Goal: Contribute content: Contribute content

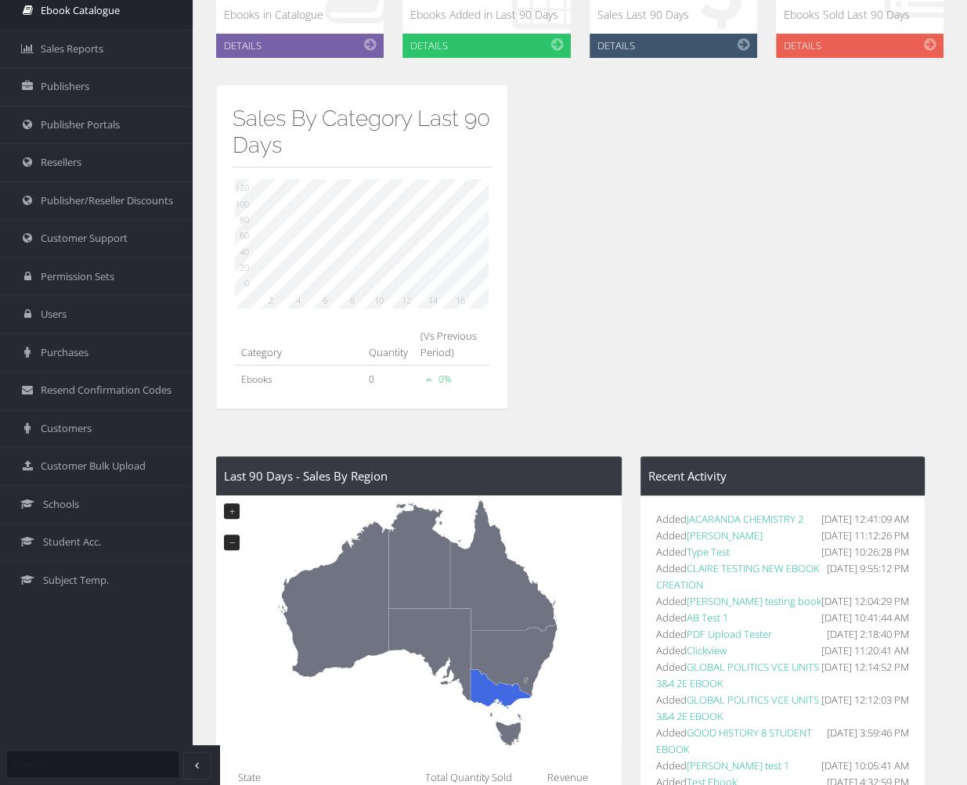
scroll to position [313, 0]
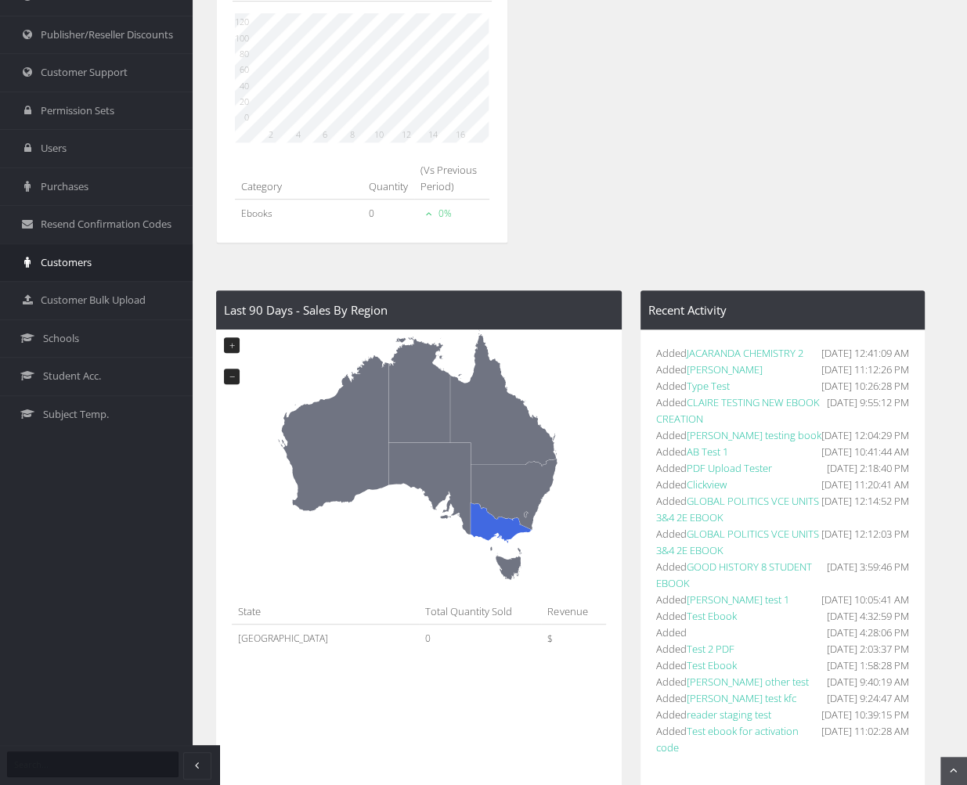
click at [78, 255] on span "Customers" at bounding box center [66, 263] width 51 height 16
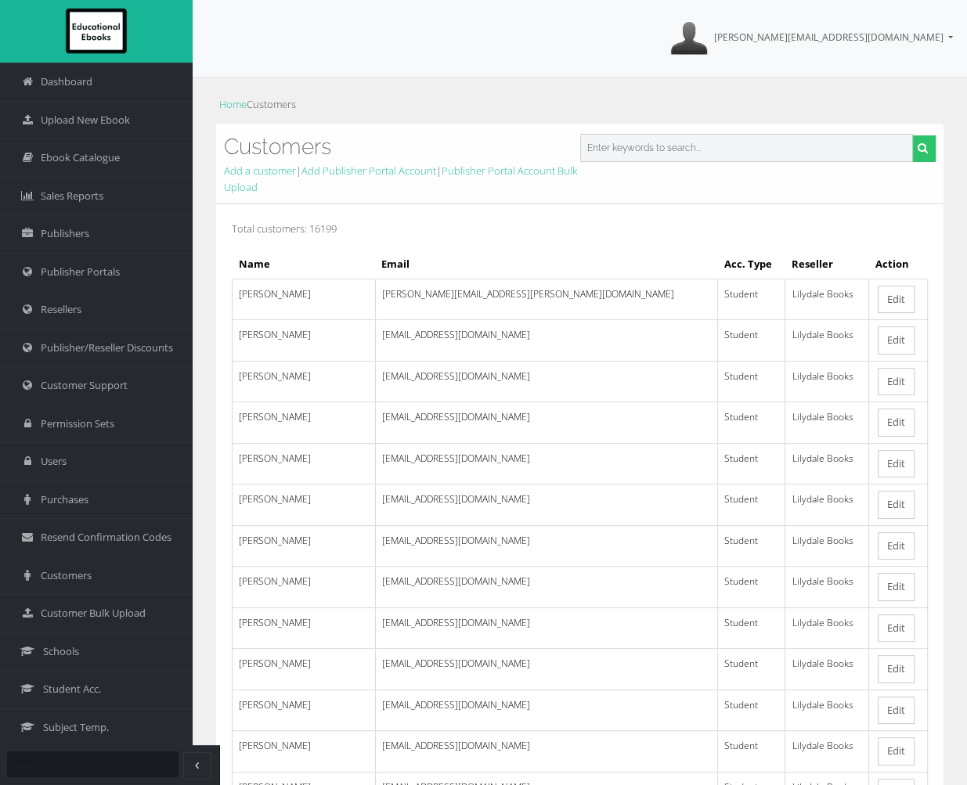
click at [722, 154] on input "text" at bounding box center [747, 148] width 334 height 28
click at [756, 146] on input "text" at bounding box center [747, 148] width 334 height 28
paste input "[EMAIL_ADDRESS][DOMAIN_NAME]"
type input "[EMAIL_ADDRESS][DOMAIN_NAME]"
click at [922, 145] on icon "submit" at bounding box center [923, 148] width 10 height 11
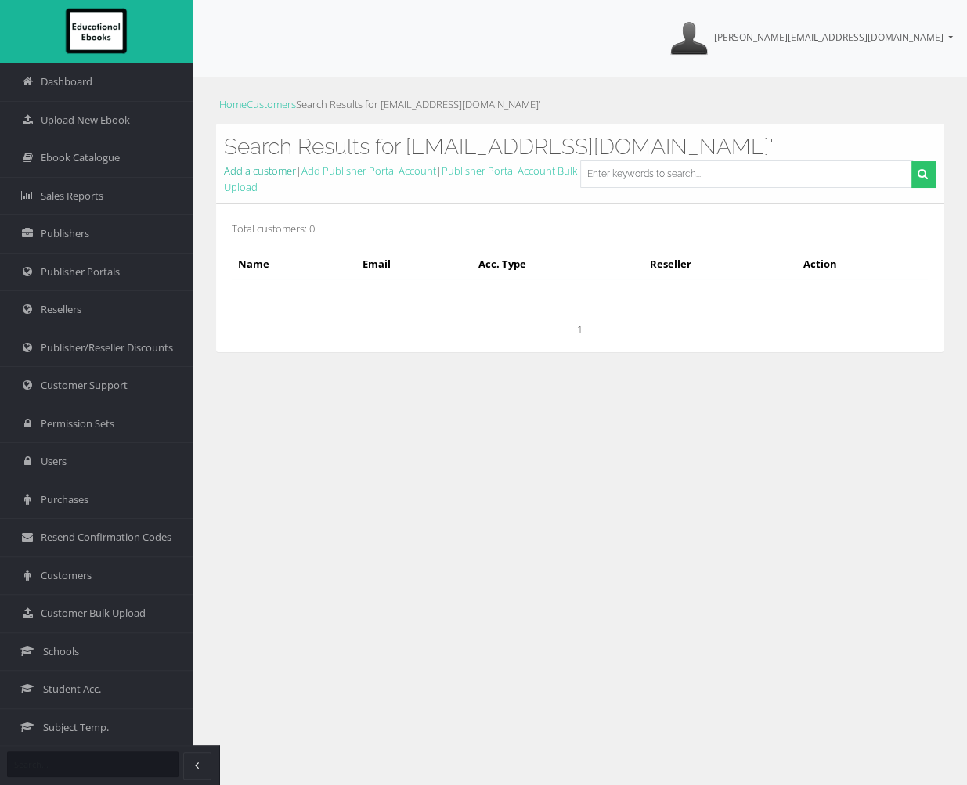
click at [273, 171] on link "Add a customer" at bounding box center [260, 171] width 72 height 14
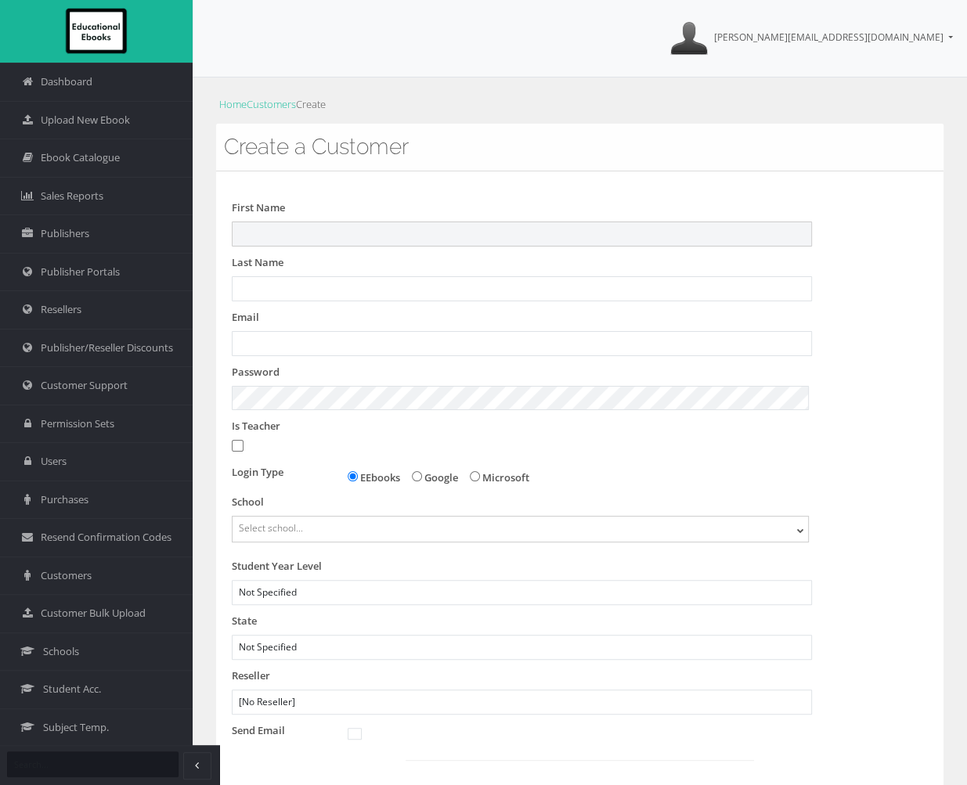
click at [305, 237] on input "First Name" at bounding box center [522, 234] width 580 height 25
type input "steven"
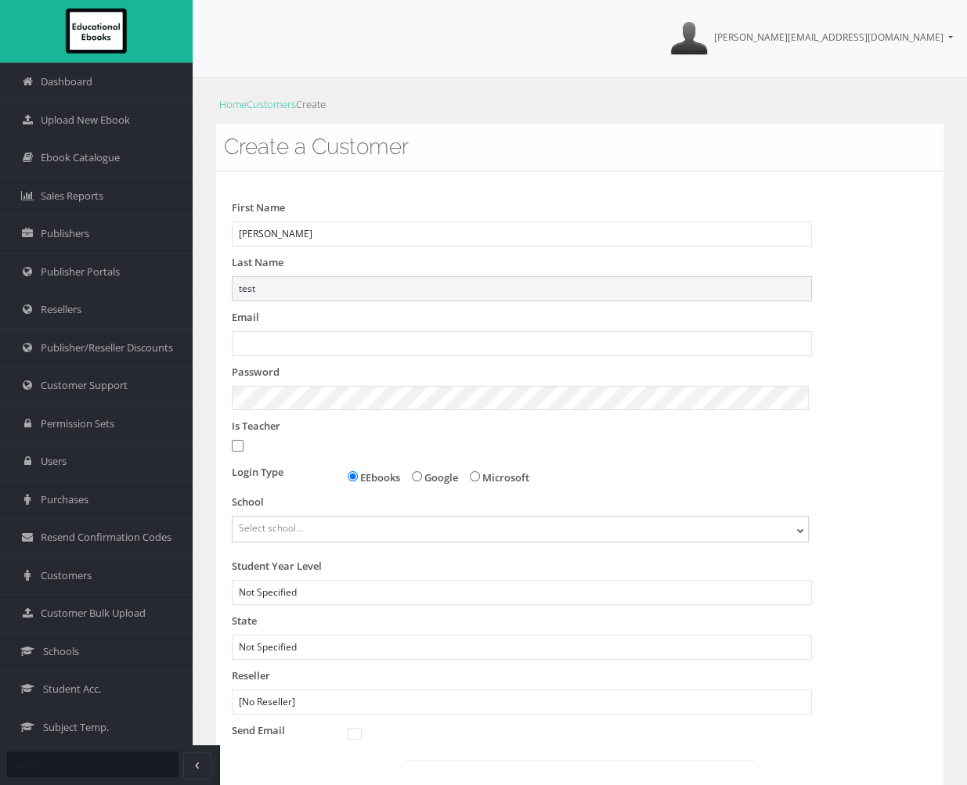
type input "test"
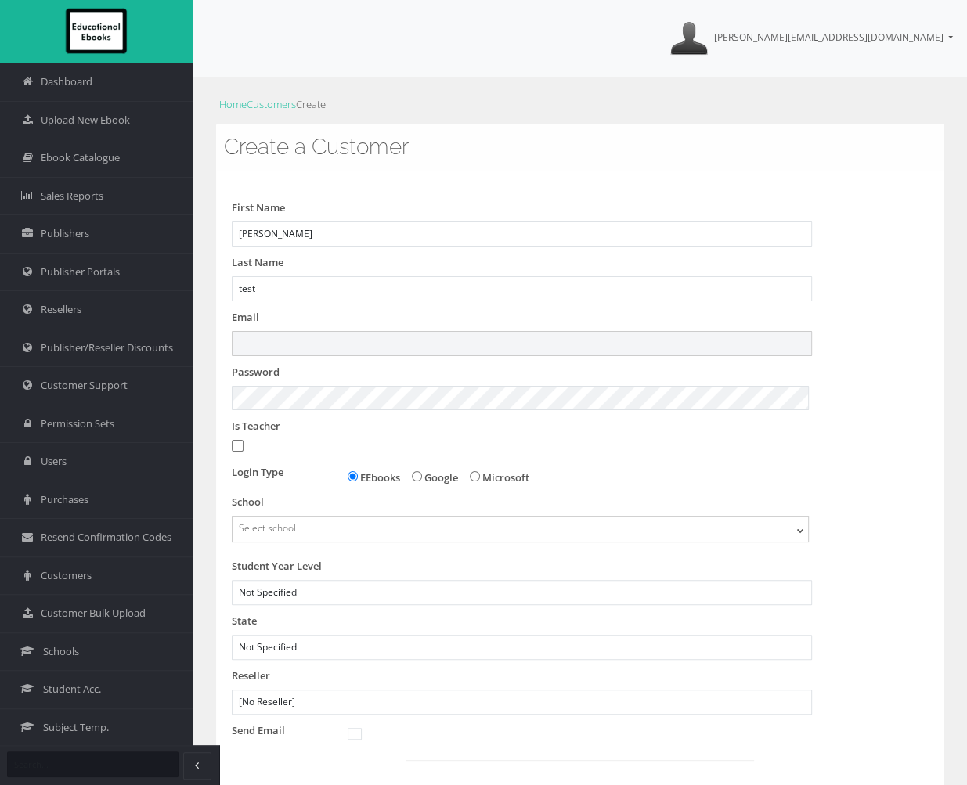
click at [281, 344] on input "Email" at bounding box center [522, 343] width 580 height 25
paste input "[EMAIL_ADDRESS][DOMAIN_NAME]"
type input "[EMAIL_ADDRESS][DOMAIN_NAME]"
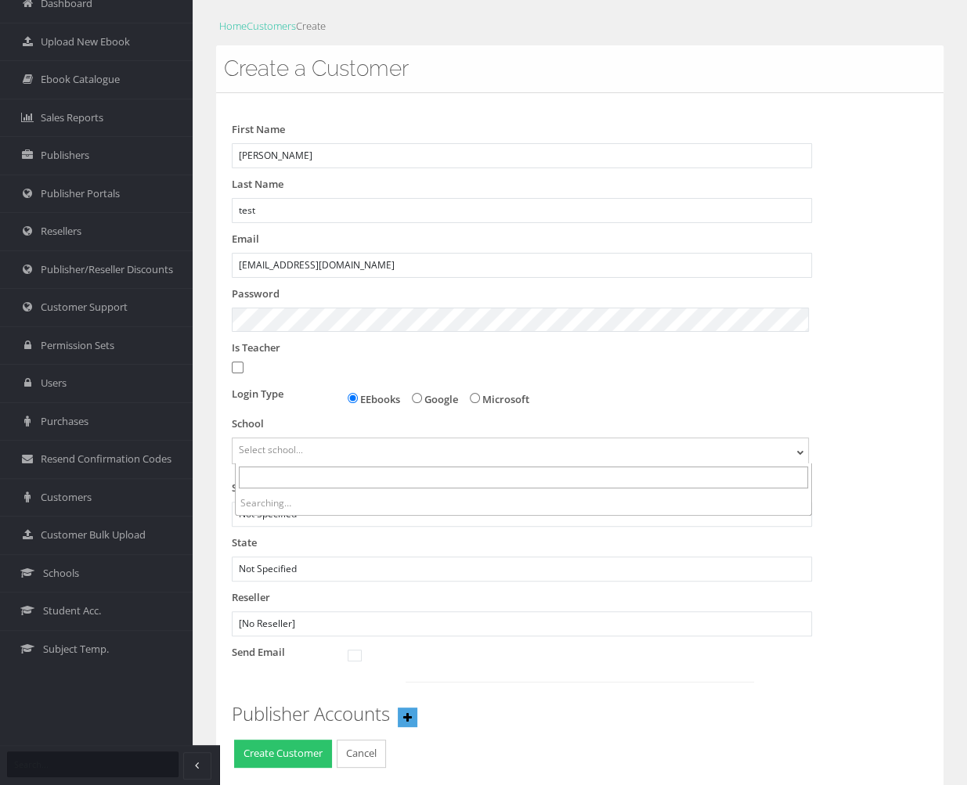
click at [385, 452] on span "Select school..." at bounding box center [521, 450] width 576 height 23
click at [357, 478] on input "search" at bounding box center [523, 478] width 569 height 22
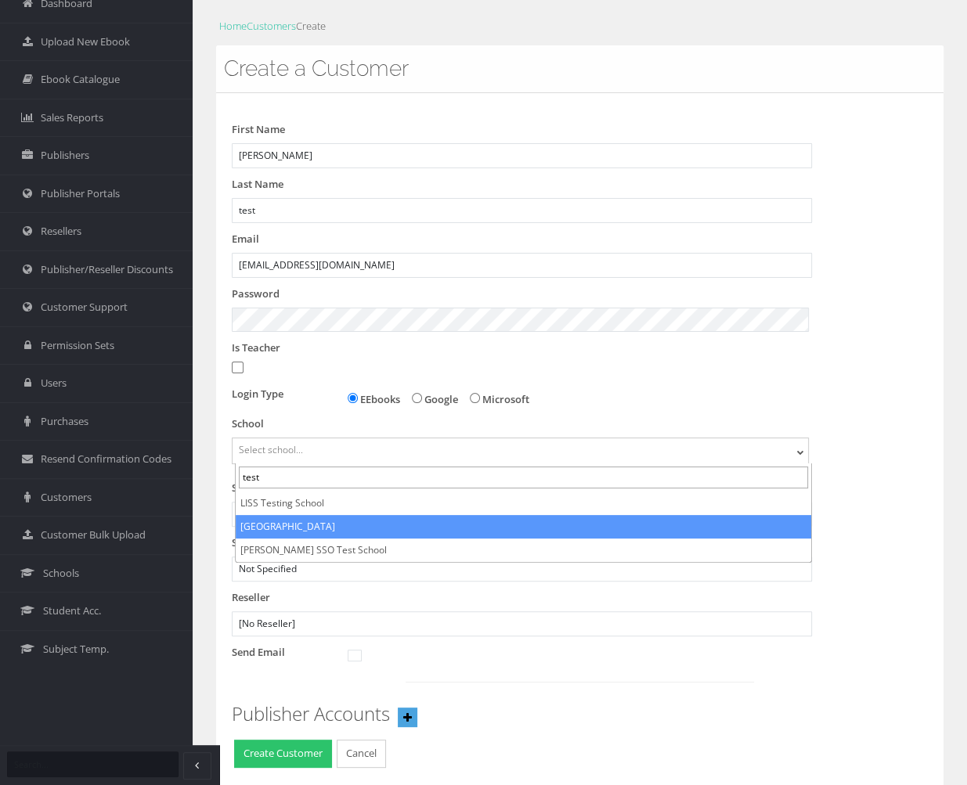
type input "test"
select select "9e794457-73e0-eb11-a9a5-0272d098c78b"
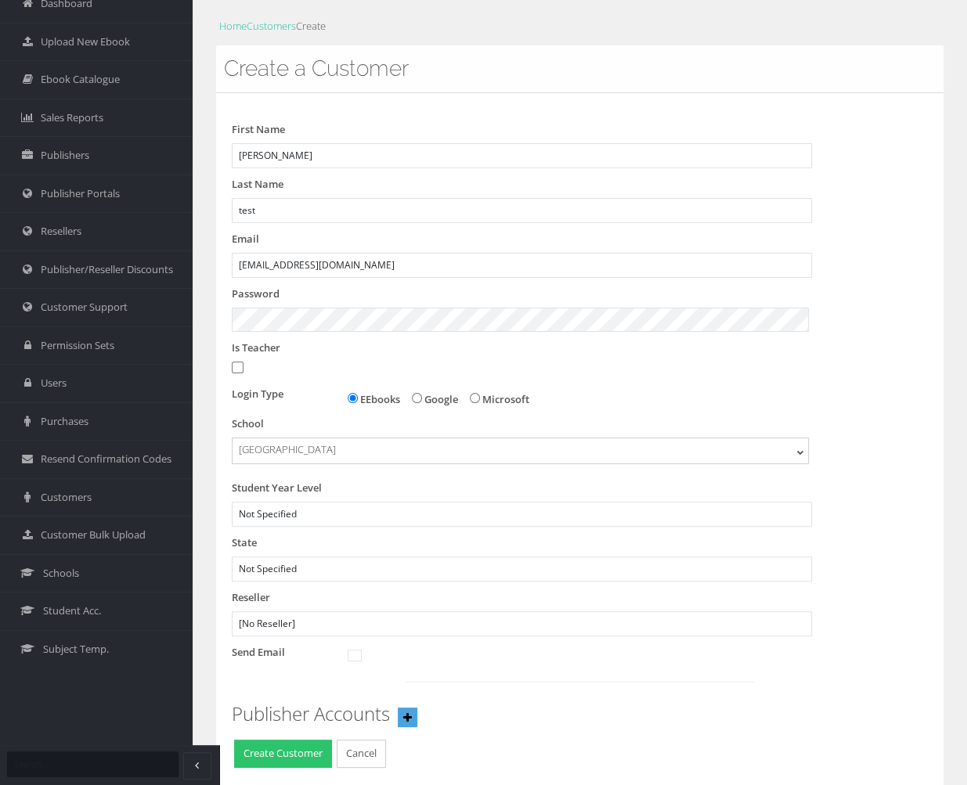
scroll to position [125, 0]
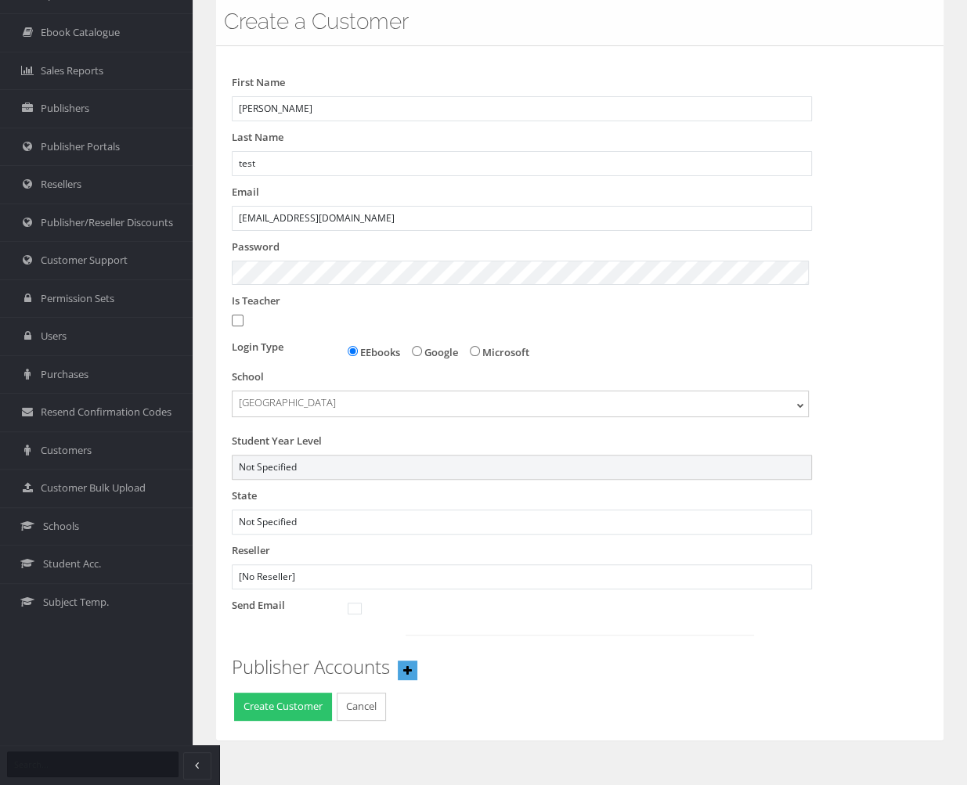
click at [346, 470] on select "Not Specified 7 8 9 10 11 12" at bounding box center [522, 467] width 580 height 25
select select "12"
click at [234, 455] on select "Not Specified 7 8 9 10 11 12" at bounding box center [522, 467] width 580 height 25
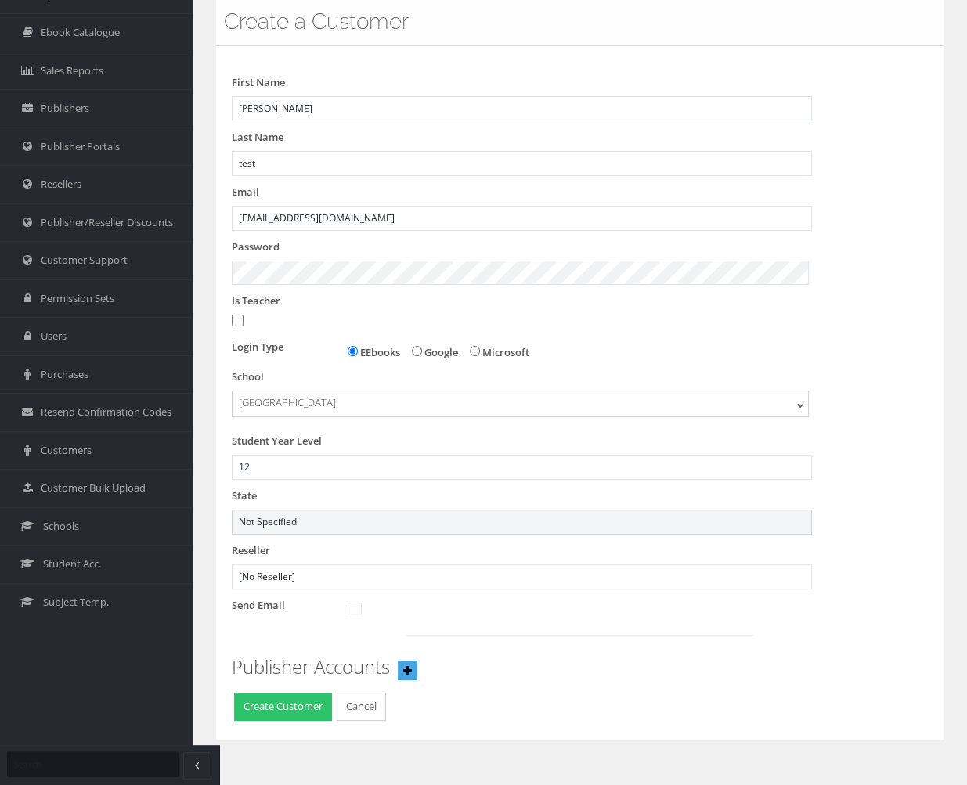
click at [294, 520] on select "Not Specified Australian Capital Territory International New South Wales Northe…" at bounding box center [522, 522] width 580 height 25
select select "6"
click at [234, 510] on select "Not Specified Australian Capital Territory International New South Wales Northe…" at bounding box center [522, 522] width 580 height 25
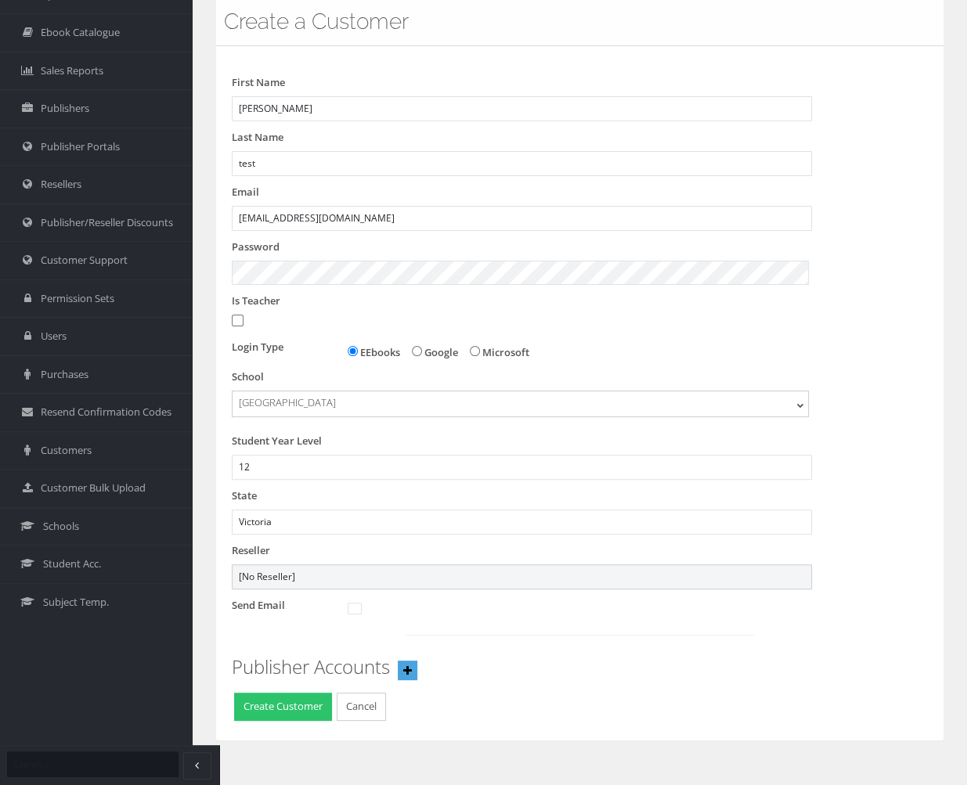
click at [321, 575] on select "[No Reseller] Lilydale Books JP Books Victoria Pty Ltd Lamont Books Better Books" at bounding box center [522, 577] width 580 height 25
select select "982ec6f6-a058-e411-9fc3-00155d7a4405"
click at [234, 565] on select "[No Reseller] Lilydale Books JP Books Victoria Pty Ltd Lamont Books Better Books" at bounding box center [522, 577] width 580 height 25
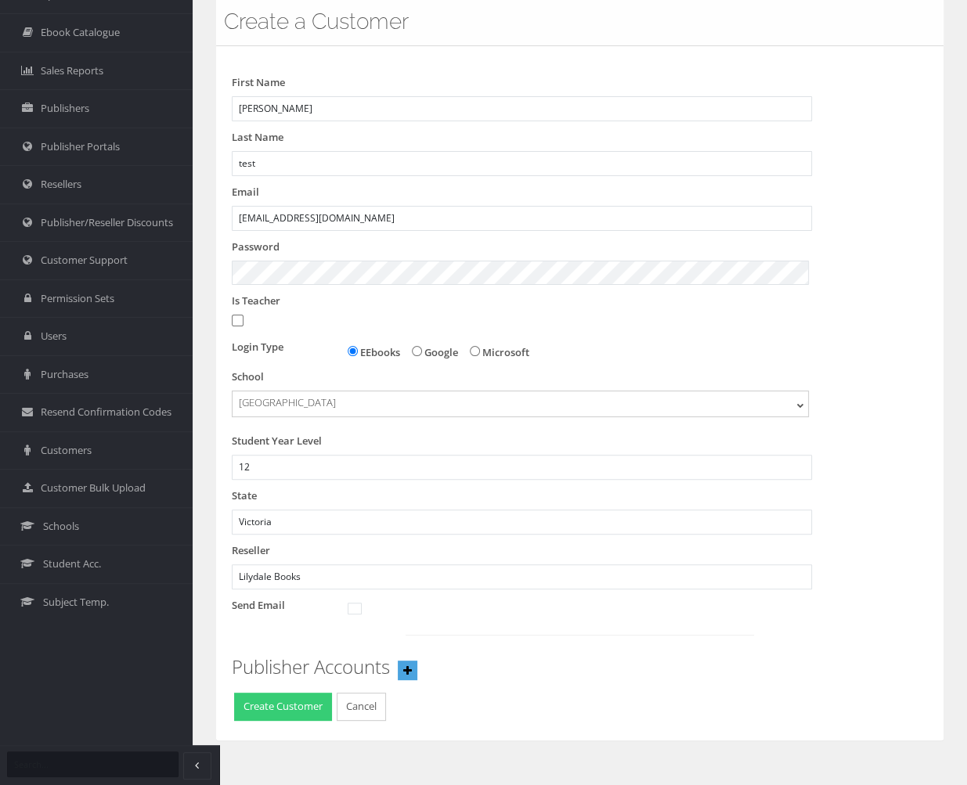
click at [302, 709] on button "Create Customer" at bounding box center [283, 707] width 98 height 28
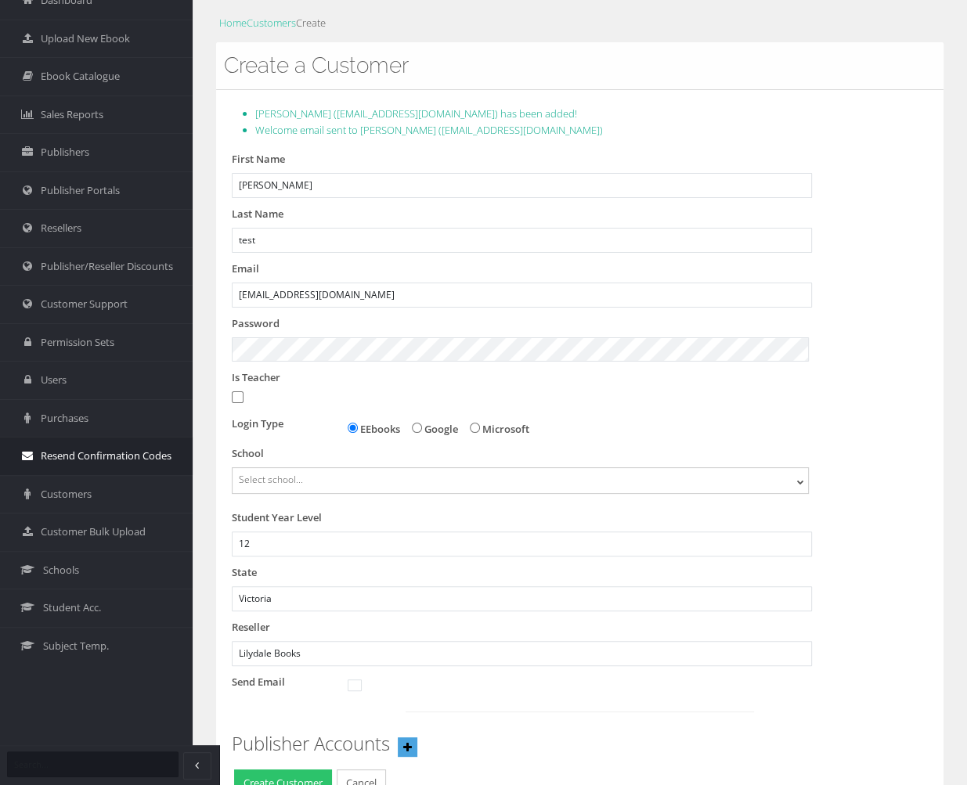
scroll to position [1, 0]
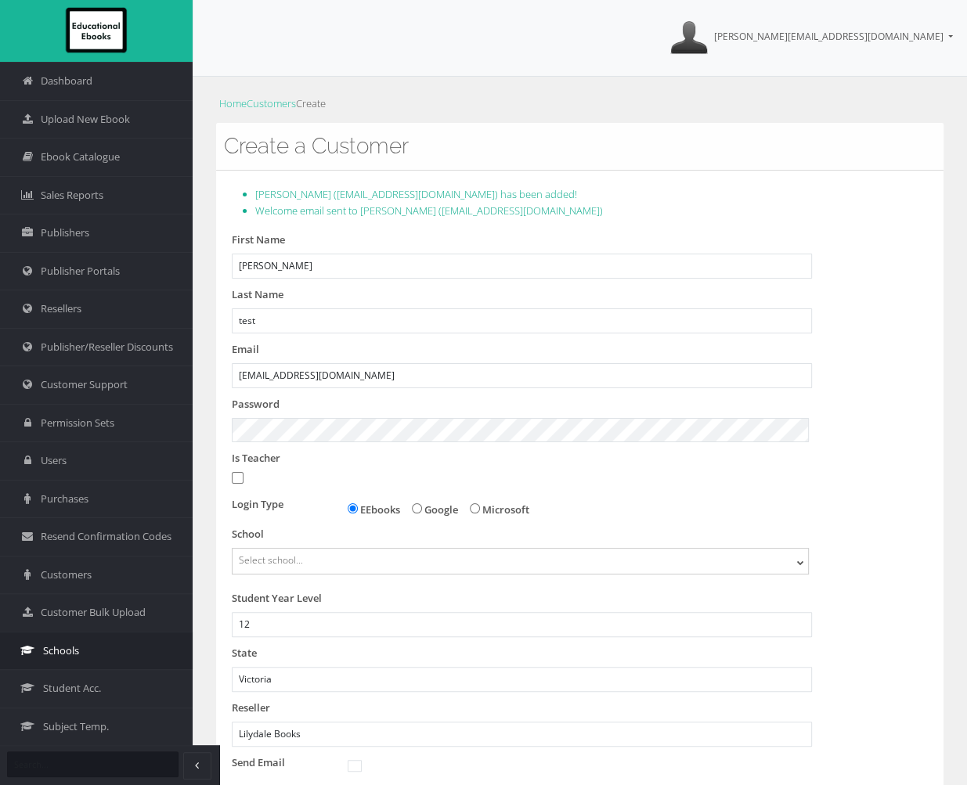
click at [60, 651] on span "Schools" at bounding box center [61, 652] width 36 height 16
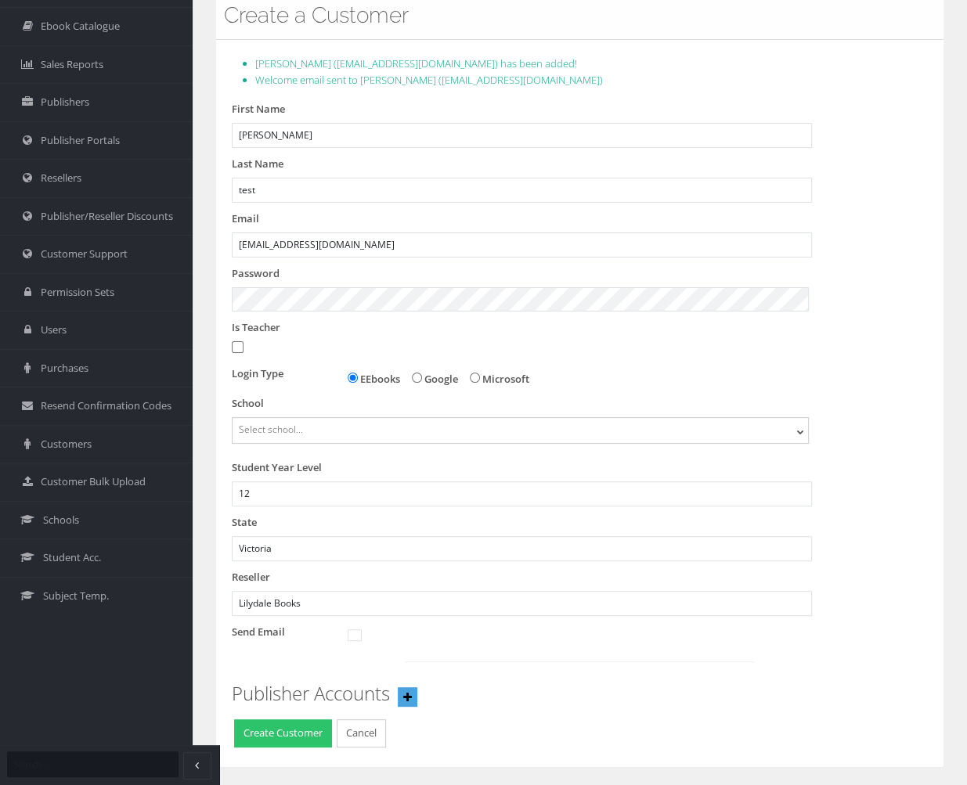
scroll to position [157, 0]
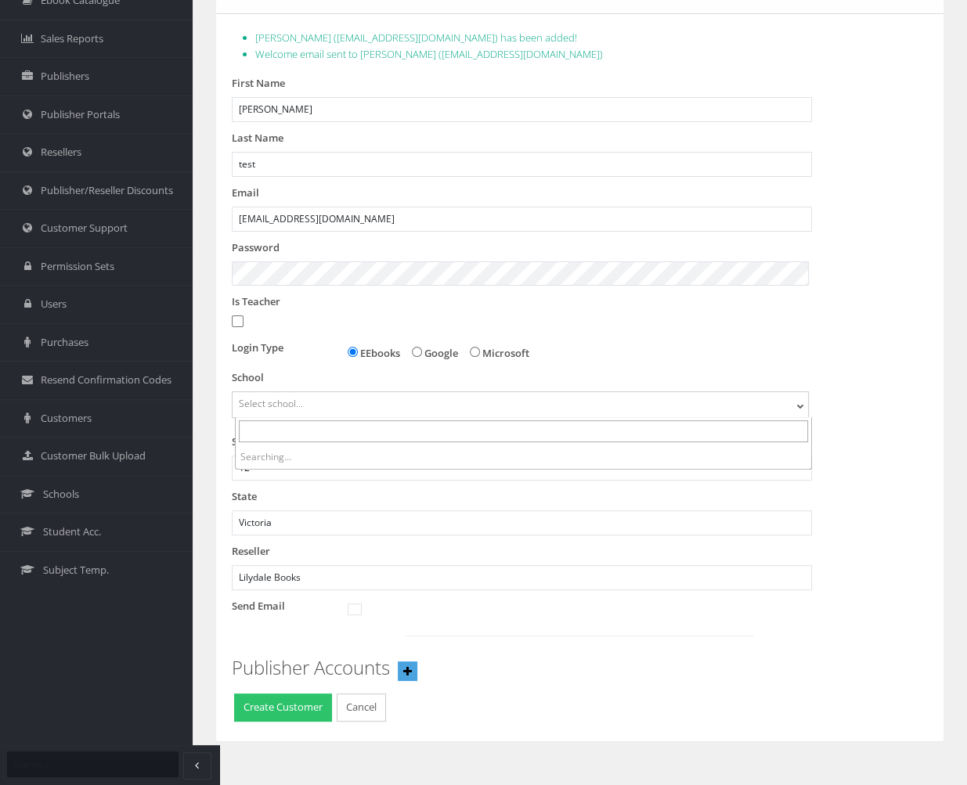
click at [800, 404] on icon at bounding box center [800, 406] width 7 height 7
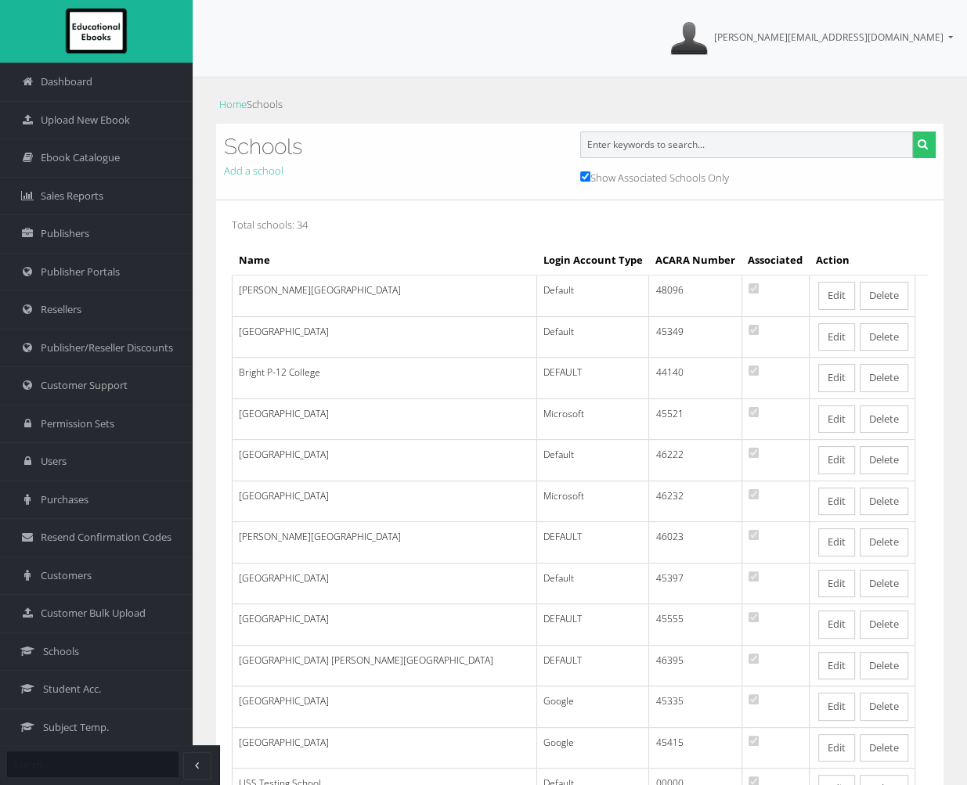
click at [634, 140] on input "text" at bounding box center [747, 145] width 334 height 27
type input "test"
click at [597, 176] on label "Show Associated Schools Only" at bounding box center [654, 178] width 149 height 16
click at [590, 176] on input "Show Associated Schools Only" at bounding box center [585, 176] width 10 height 10
checkbox input "false"
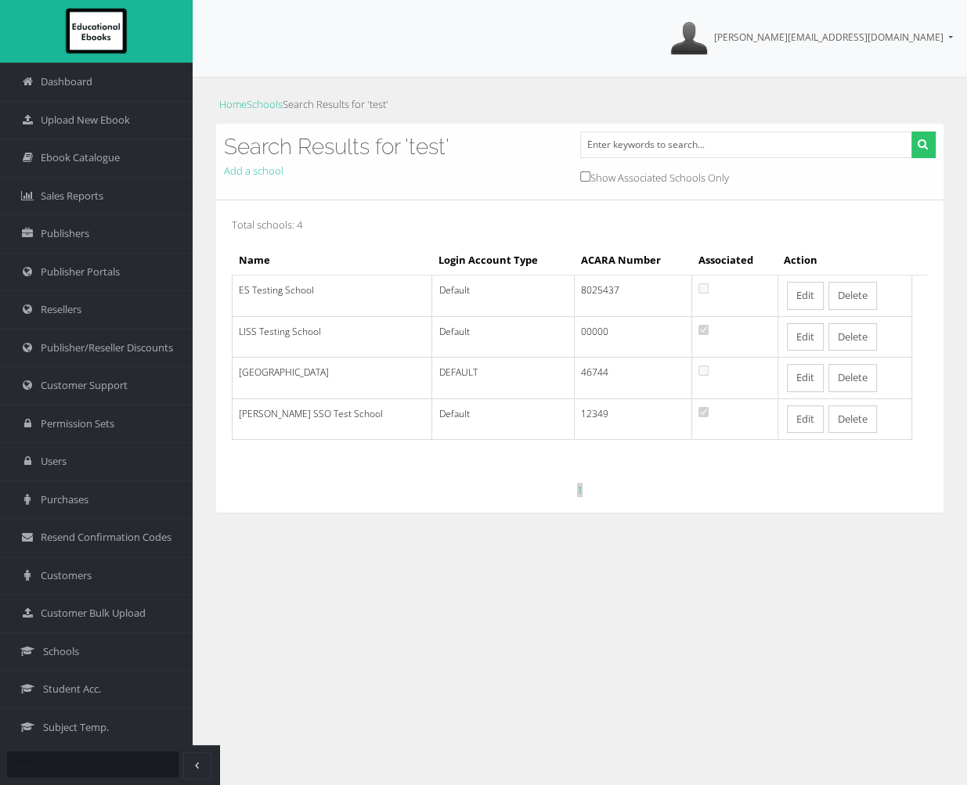
click at [807, 294] on link "Edit" at bounding box center [805, 296] width 37 height 28
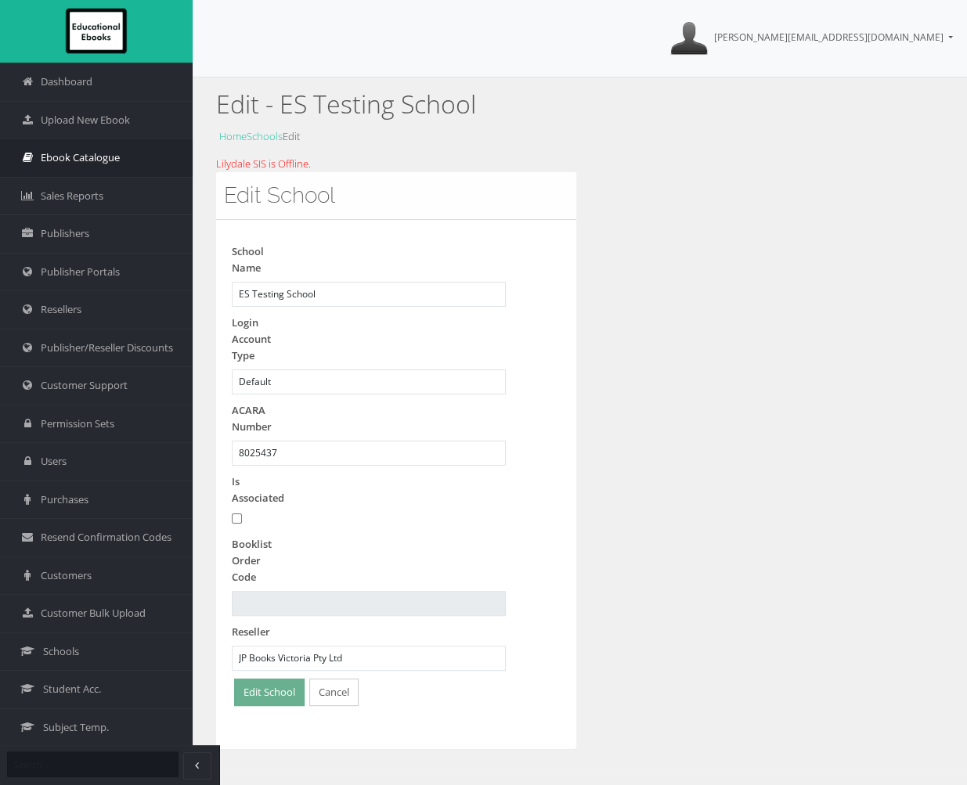
click at [80, 156] on span "Ebook Catalogue" at bounding box center [80, 158] width 79 height 16
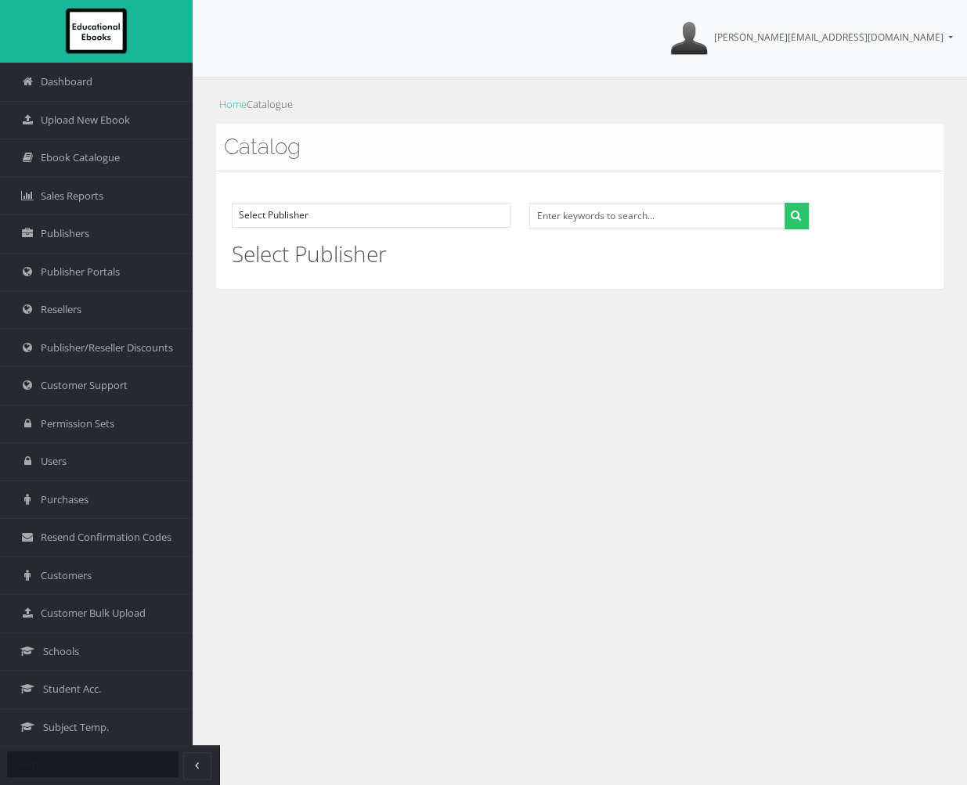
click at [433, 101] on ol "Home Catalogue" at bounding box center [579, 104] width 727 height 23
click at [448, 209] on select "Select Publisher Cengage Learning Neap TSSM Cambridge University Press - stagin…" at bounding box center [371, 215] width 279 height 25
select select "50a6dee8-4200-ee11-a9ba-0272d098c78b"
click at [234, 203] on select "Select Publisher Cengage Learning Neap TSSM Cambridge University Press - stagin…" at bounding box center [371, 215] width 279 height 25
click at [795, 220] on icon "submit" at bounding box center [796, 215] width 10 height 11
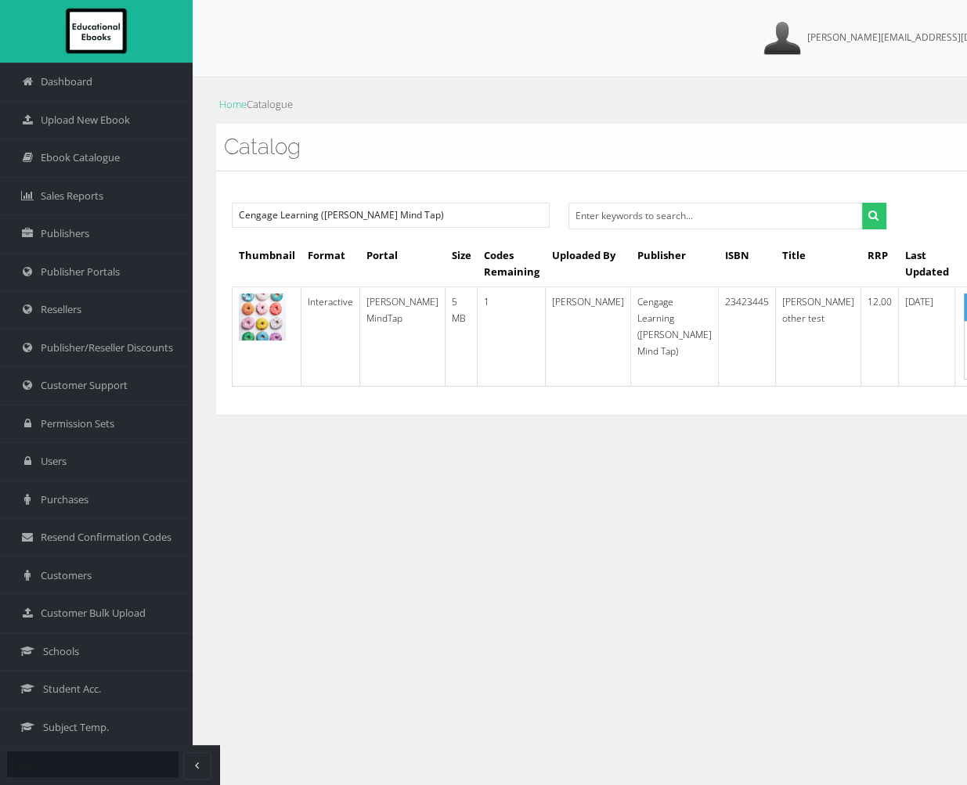
drag, startPoint x: 489, startPoint y: 392, endPoint x: 467, endPoint y: 362, distance: 37.0
click at [467, 362] on div "Home Catalogue Catalog Select Publisher Cengage Learning Neap TSSM Cambridge Un…" at bounding box center [627, 270] width 868 height 384
click at [477, 463] on div "[PERSON_NAME][EMAIL_ADDRESS][DOMAIN_NAME] My Account Sign Out Home Catalogue Ca…" at bounding box center [627, 451] width 868 height 903
click at [110, 118] on span "Upload New Ebook" at bounding box center [85, 121] width 89 height 16
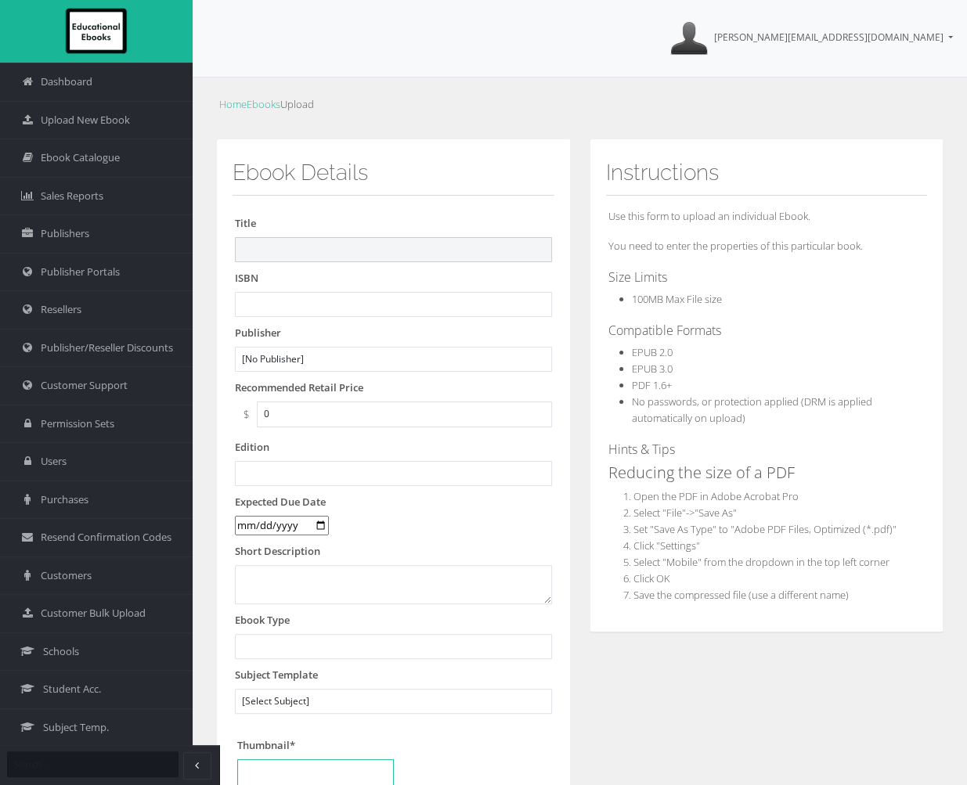
click at [299, 243] on input "text" at bounding box center [393, 249] width 317 height 25
click at [374, 251] on input "[PERSON_NAME] QScience Biology test book" at bounding box center [393, 249] width 317 height 25
drag, startPoint x: 350, startPoint y: 248, endPoint x: 219, endPoint y: 248, distance: 130.8
click at [219, 248] on div "Ebook Details Title [PERSON_NAME] QScience Biology test ebook ISBN Publisher [N…" at bounding box center [393, 553] width 355 height 829
type input "[PERSON_NAME] QScience Biology test ebook"
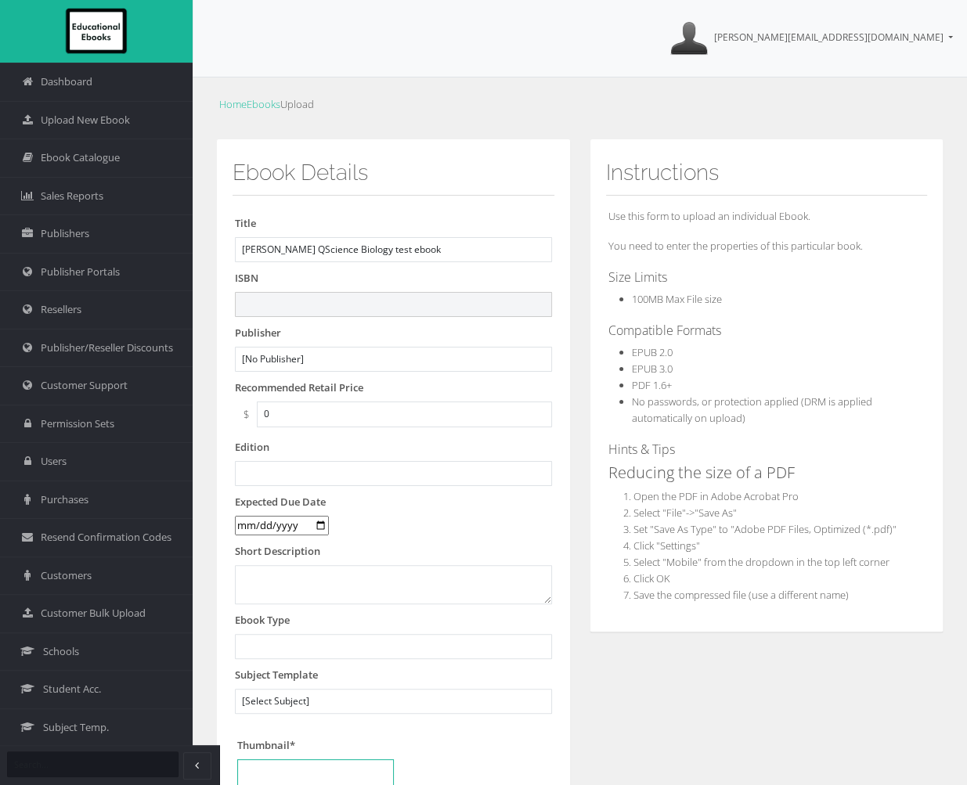
click at [312, 305] on input "text" at bounding box center [393, 304] width 317 height 25
paste input "Nelson QScience Biology"
type input "Nelson QScience Biology"
click at [365, 306] on input "text" at bounding box center [393, 304] width 317 height 25
paste input "9780170411677"
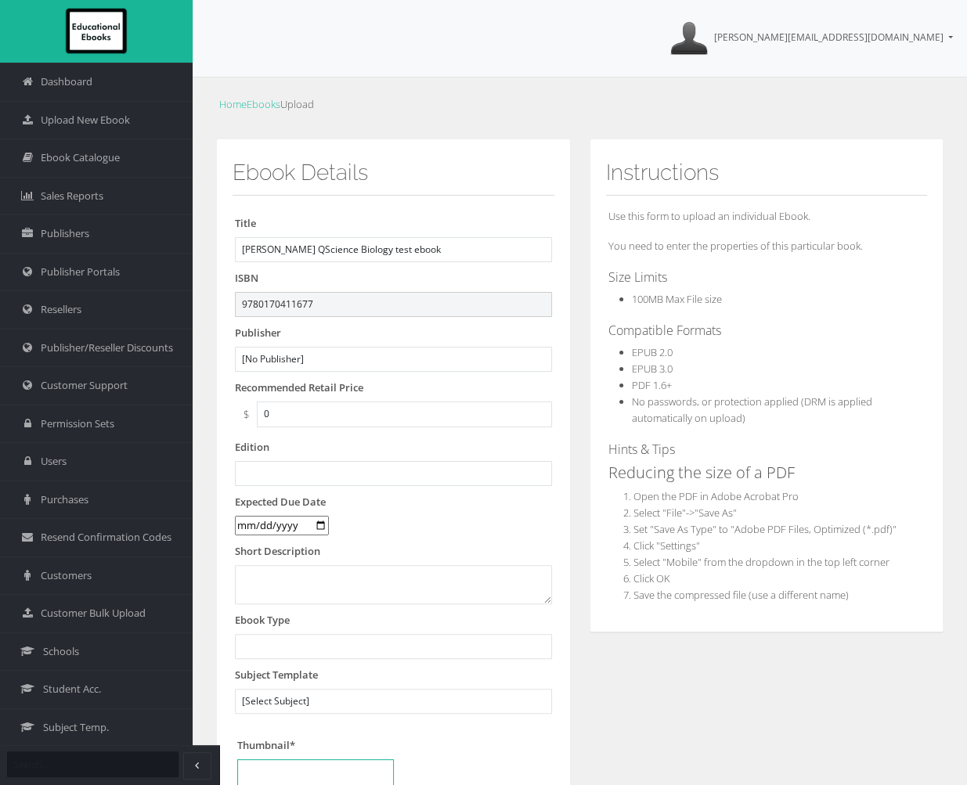
type input "9780170411677"
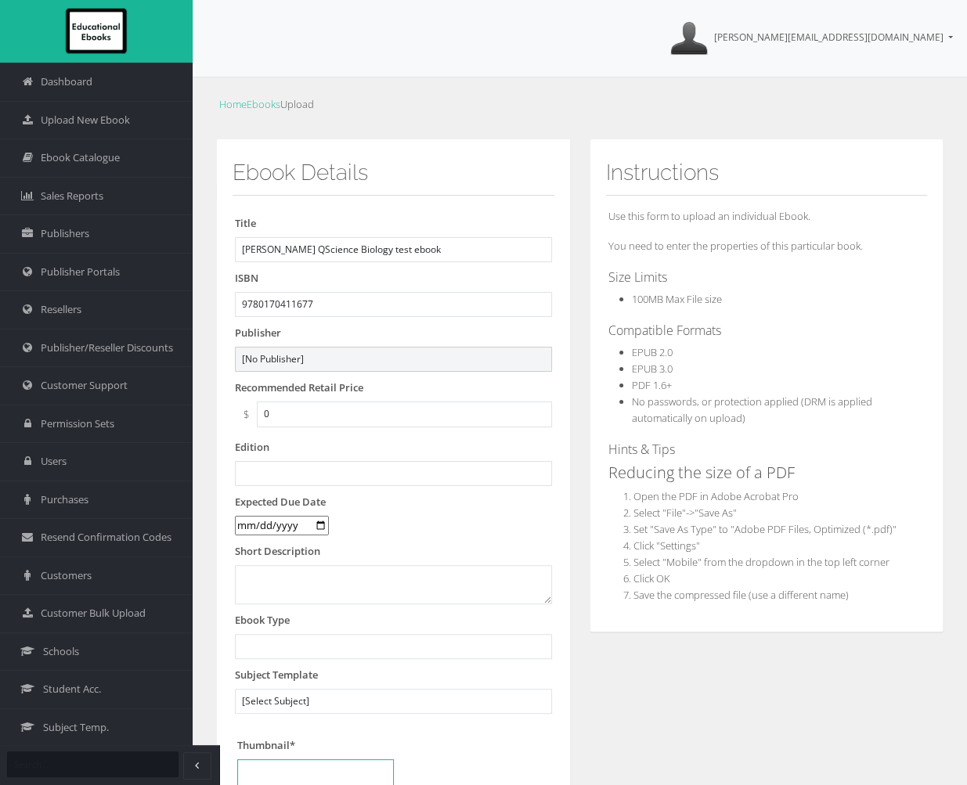
click at [360, 362] on select "[No Publisher] Alexander Mackie Allen & Unwin Auralia - Rising Software Banksia…" at bounding box center [393, 359] width 317 height 25
select select "50a6dee8-4200-ee11-a9ba-0272d098c78b"
click at [237, 347] on select "[No Publisher] Alexander Mackie Allen & Unwin Auralia - Rising Software Banksia…" at bounding box center [393, 359] width 317 height 25
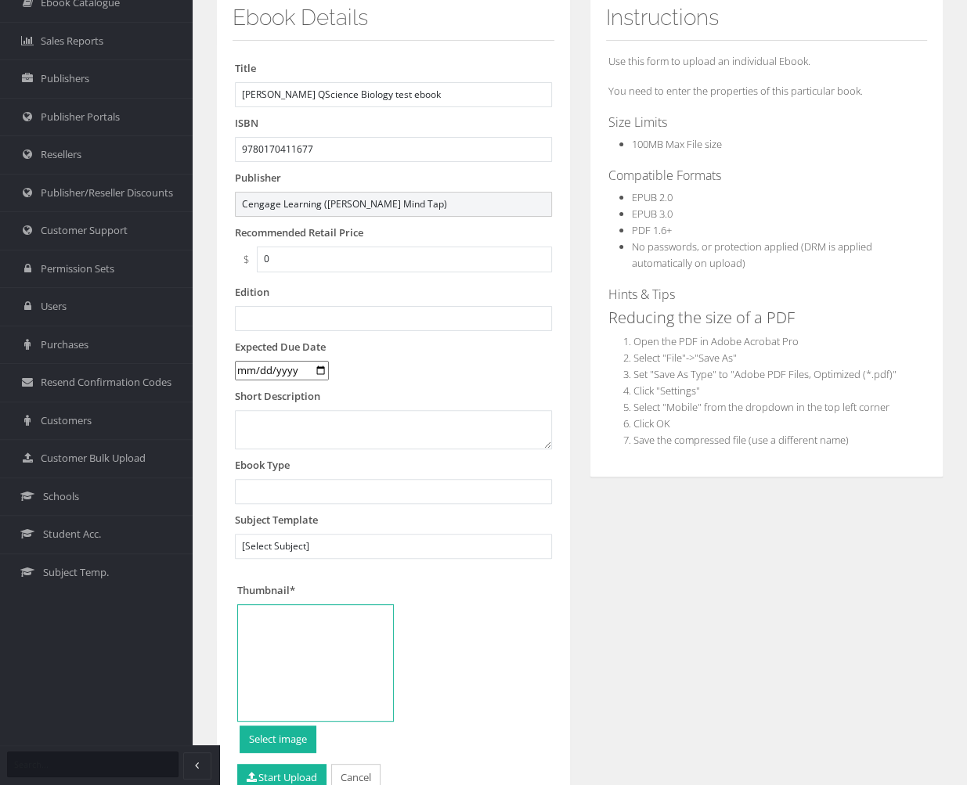
scroll to position [157, 0]
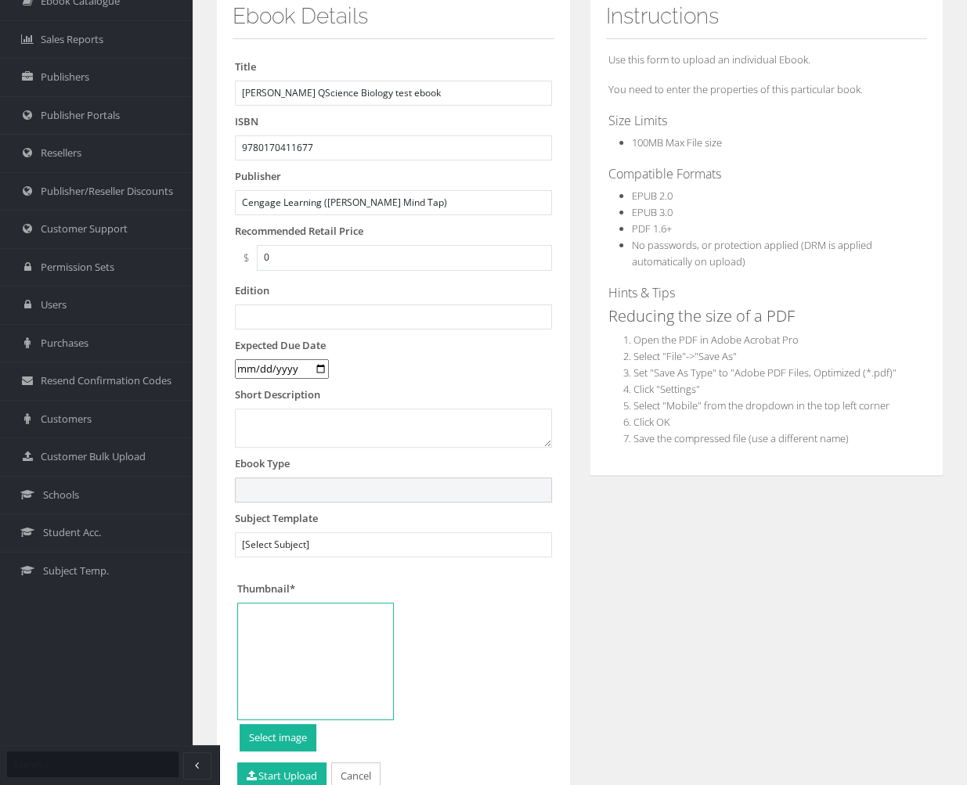
click at [391, 489] on select "Digital Activation Code Protected PDF EEBook - Online and Offline Ebook Interac…" at bounding box center [393, 490] width 317 height 25
select select "4"
click at [237, 478] on select "Digital Activation Code Protected PDF EEBook - Online and Offline Ebook Interac…" at bounding box center [393, 490] width 317 height 25
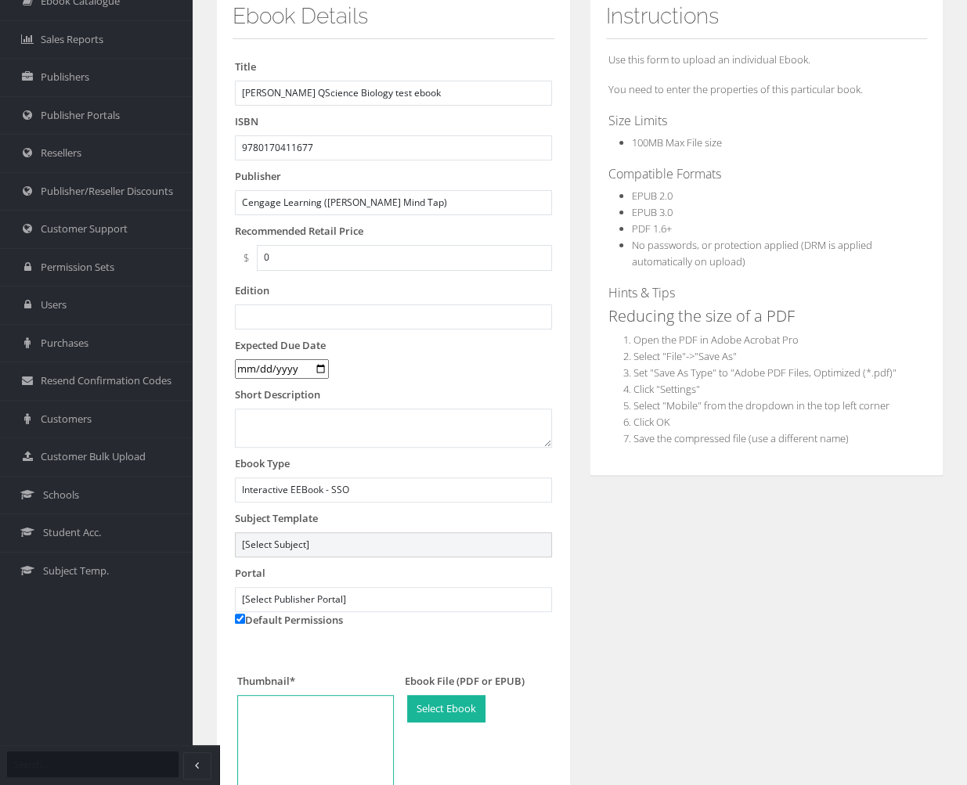
click at [370, 544] on select "[Select Subject] Art Maths Science" at bounding box center [393, 544] width 317 height 25
click at [378, 545] on select "[Select Subject] Art Maths Science" at bounding box center [393, 544] width 317 height 25
click at [514, 606] on select "[Select Publisher Portal] NelsonNet Cambridge GO - Staging Matilda MyDigital Pe…" at bounding box center [393, 599] width 317 height 25
select select "a2482b9b-7ee9-ed11-a9b9-0272d098c78b"
click at [237, 587] on select "[Select Publisher Portal] NelsonNet Cambridge GO - Staging Matilda MyDigital Pe…" at bounding box center [393, 599] width 317 height 25
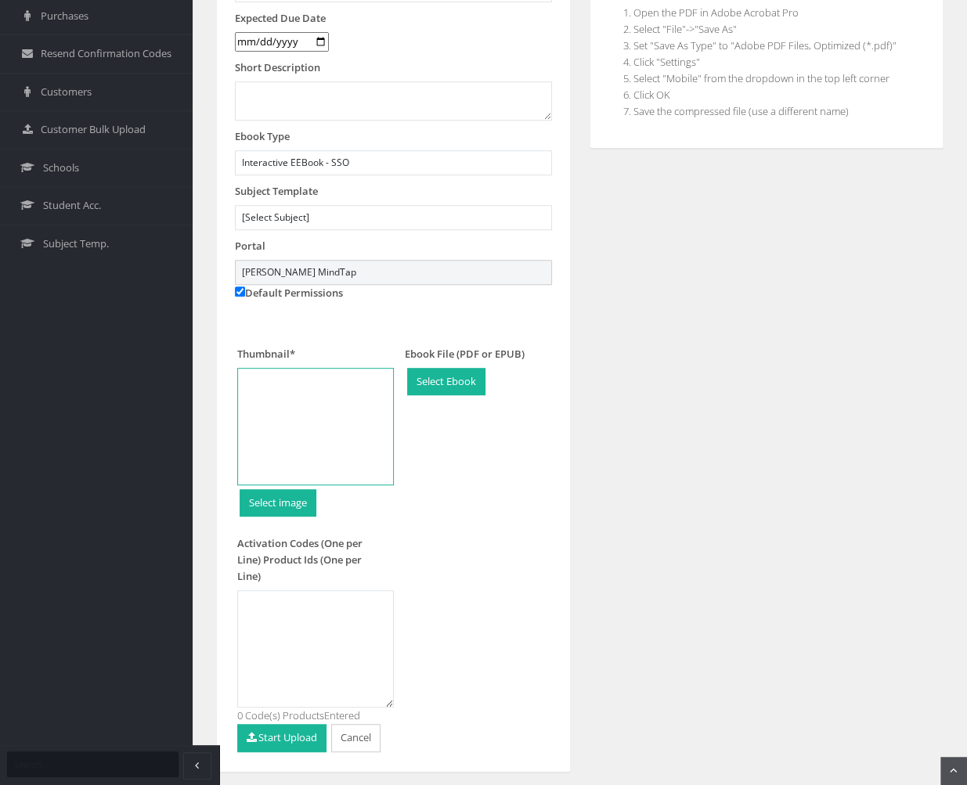
scroll to position [522, 0]
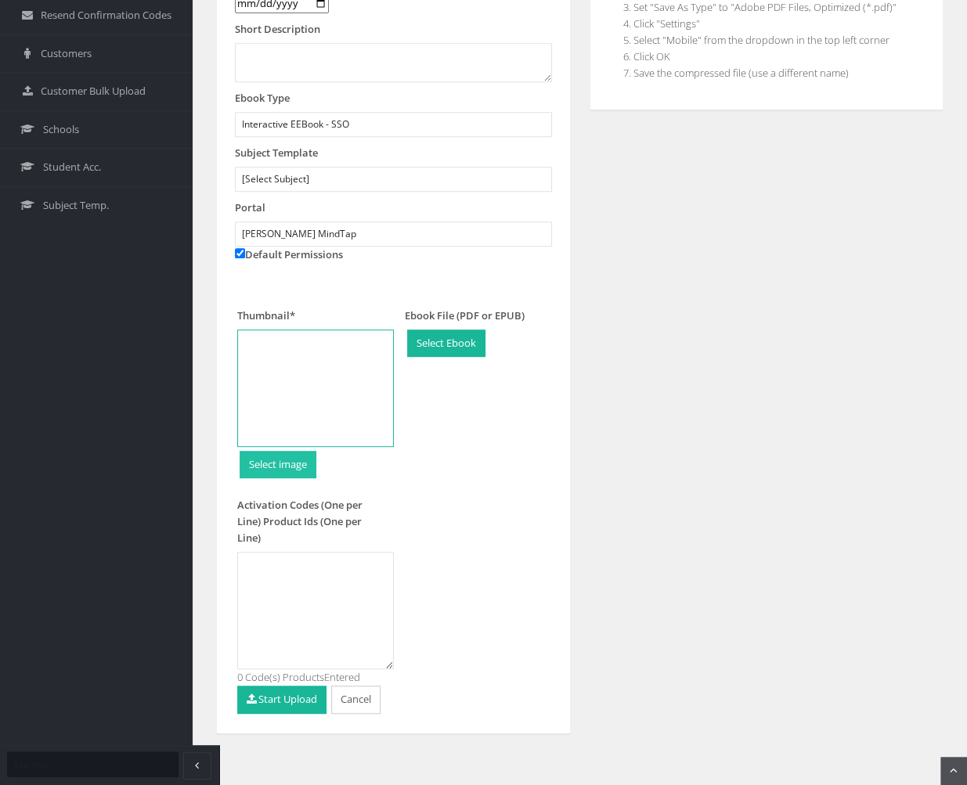
click at [287, 457] on input "file" at bounding box center [277, 465] width 75 height 27
type input "C:\fakepath\101-140.png"
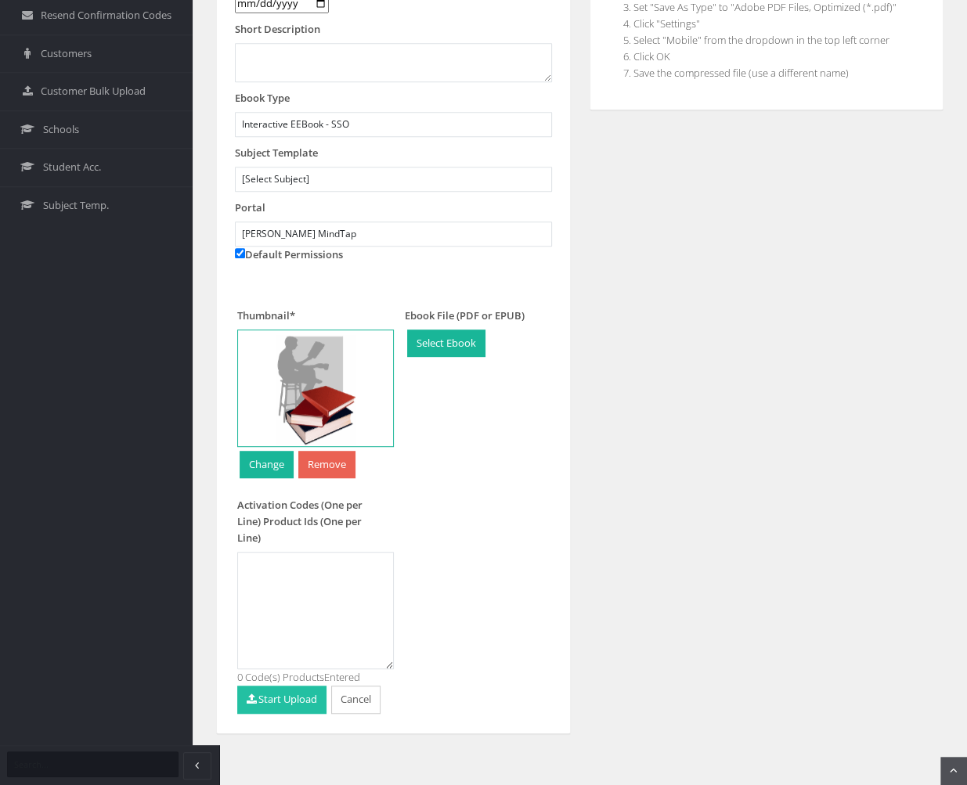
click at [277, 699] on button "Start Upload" at bounding box center [281, 700] width 89 height 28
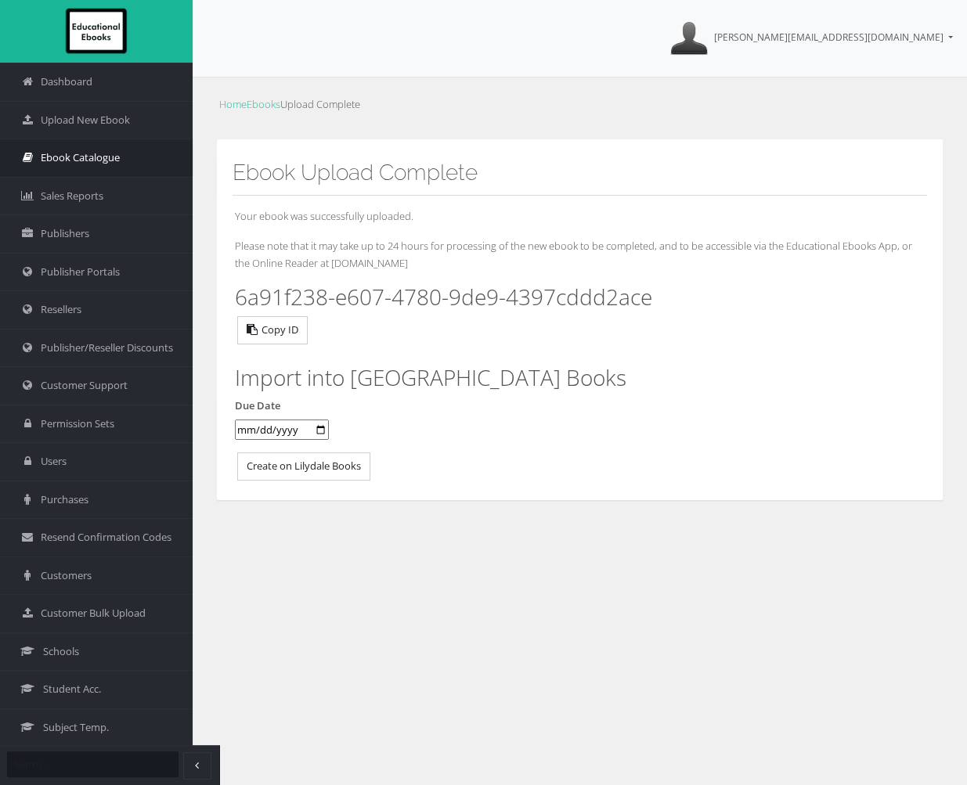
click at [70, 161] on span "Ebook Catalogue" at bounding box center [80, 158] width 79 height 16
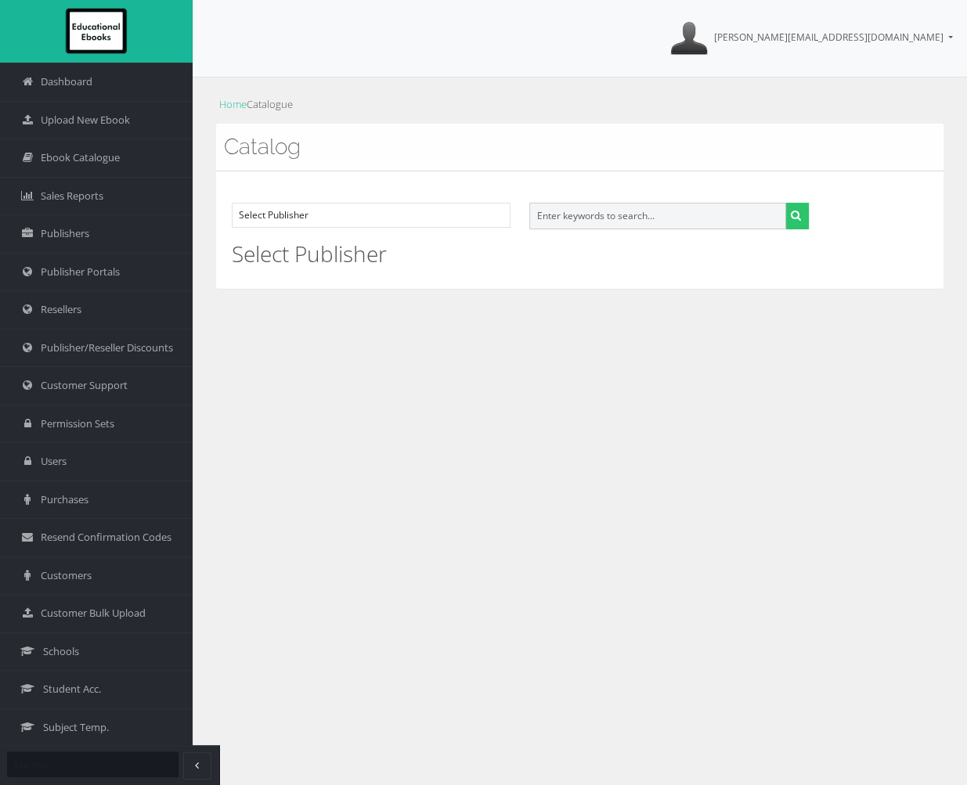
click at [617, 222] on input "text" at bounding box center [657, 216] width 256 height 27
click at [673, 210] on input "text" at bounding box center [657, 216] width 256 height 27
drag, startPoint x: 673, startPoint y: 210, endPoint x: 594, endPoint y: 207, distance: 79.2
click at [594, 207] on input "text" at bounding box center [657, 216] width 256 height 27
click at [679, 215] on input "text" at bounding box center [657, 216] width 256 height 27
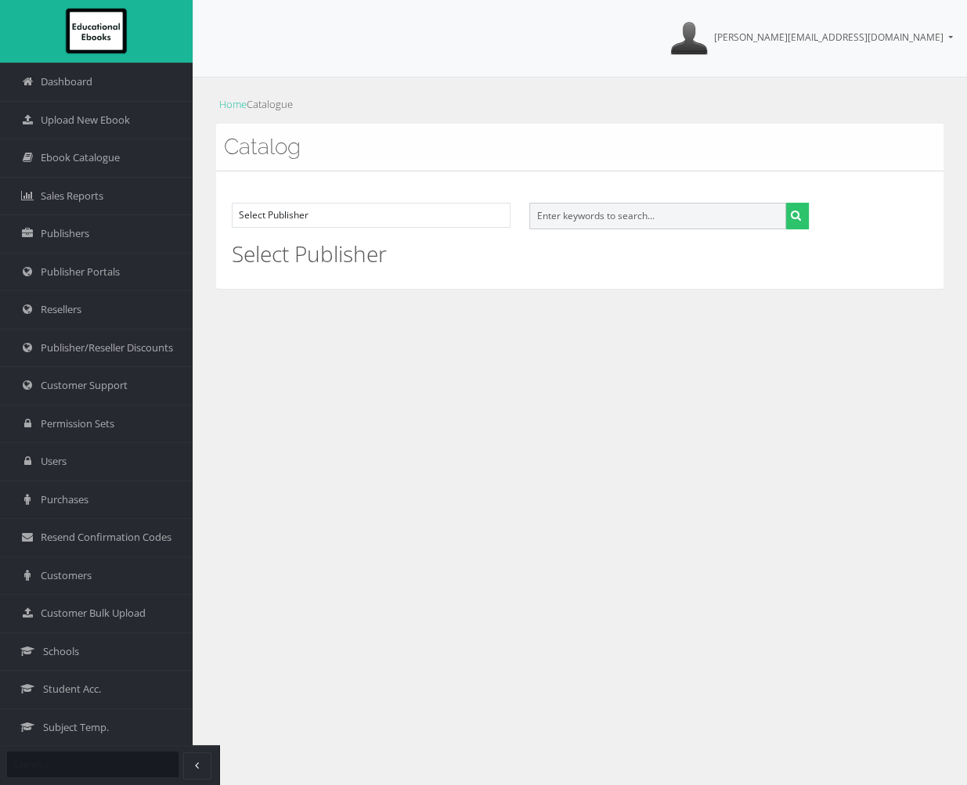
paste input "9780170411677"
type input "9780170411677"
click at [785, 203] on button "submit" at bounding box center [797, 216] width 24 height 27
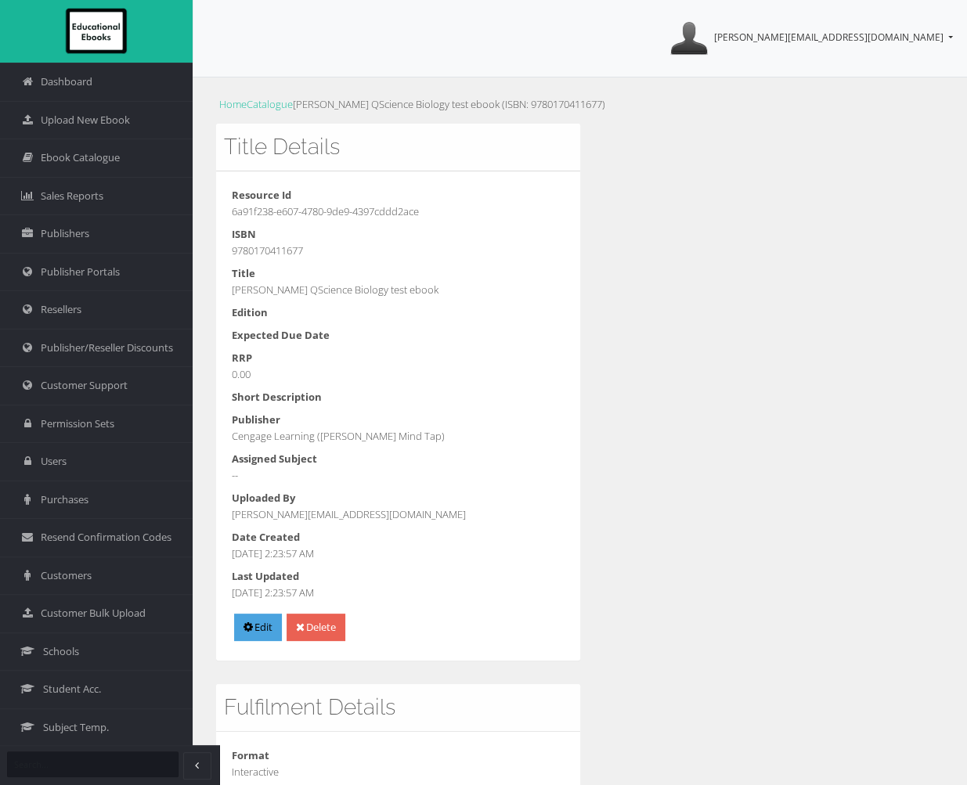
click at [871, 39] on span "[PERSON_NAME][EMAIL_ADDRESS][DOMAIN_NAME]" at bounding box center [828, 37] width 229 height 13
click at [789, 133] on link "Sign Out" at bounding box center [726, 129] width 125 height 21
